Goal: Check status: Check status

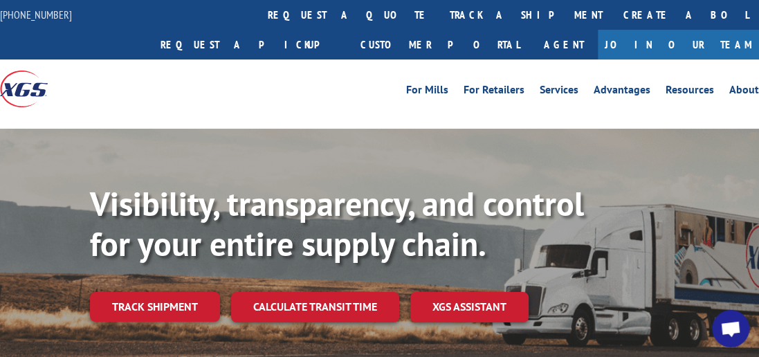
scroll to position [126, 0]
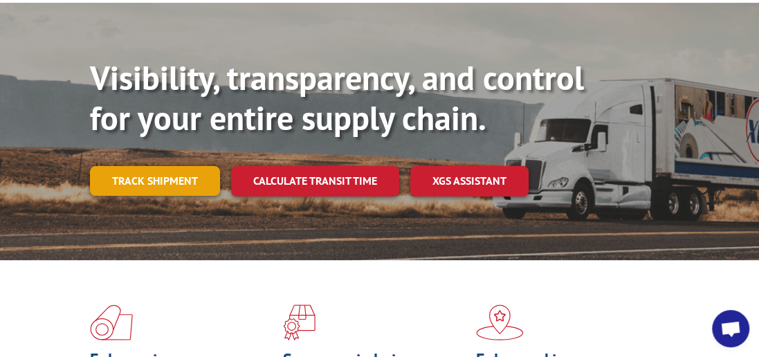
click at [183, 166] on link "Track shipment" at bounding box center [155, 180] width 130 height 29
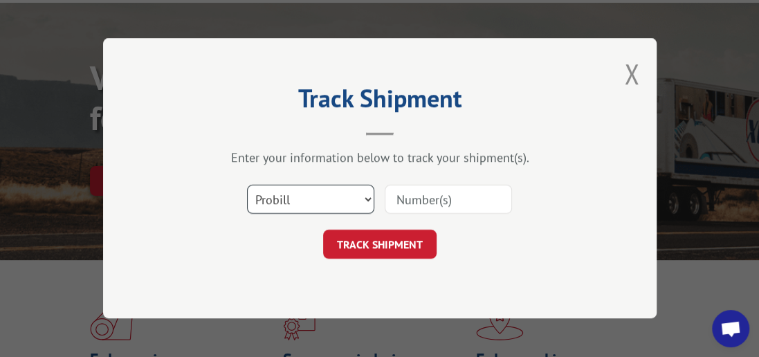
click at [372, 197] on select "Select category... Probill BOL PO" at bounding box center [310, 199] width 127 height 29
click at [367, 199] on select "Select category... Probill BOL PO" at bounding box center [310, 199] width 127 height 29
click at [368, 198] on select "Select category... Probill BOL PO" at bounding box center [310, 199] width 127 height 29
select select "bol"
click at [247, 185] on select "Select category... Probill BOL PO" at bounding box center [310, 199] width 127 height 29
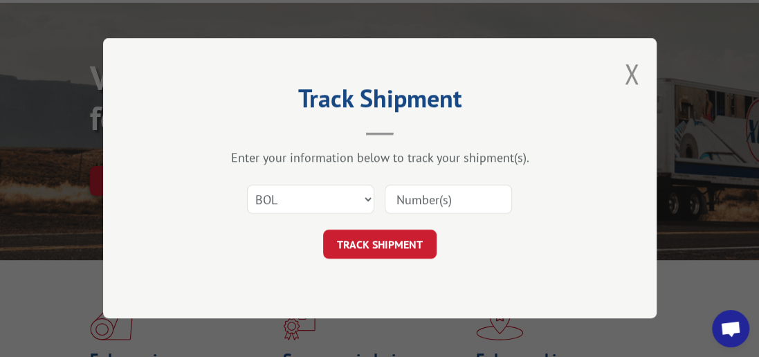
click at [507, 210] on input at bounding box center [448, 199] width 127 height 29
type input "6045777"
click at [378, 245] on button "TRACK SHIPMENT" at bounding box center [380, 244] width 114 height 29
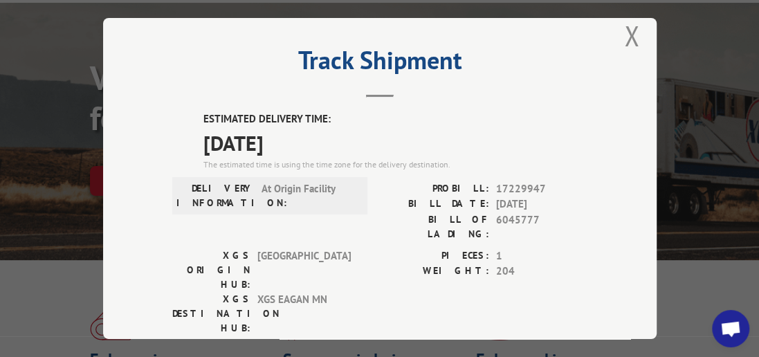
scroll to position [0, 0]
